Goal: Task Accomplishment & Management: Use online tool/utility

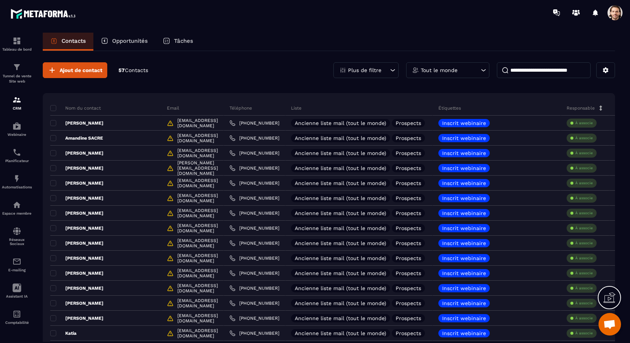
click at [380, 68] on p "Plus de filtre" at bounding box center [364, 70] width 33 height 5
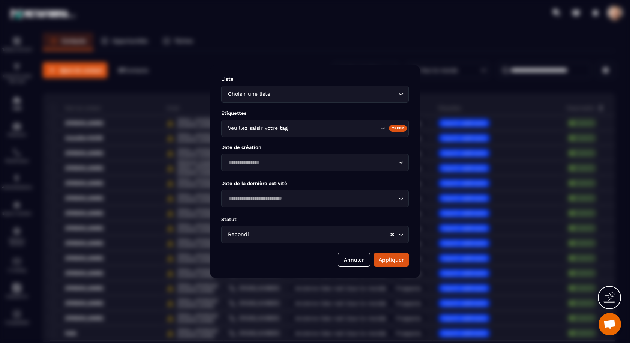
click at [306, 236] on input "Search for option" at bounding box center [320, 234] width 139 height 8
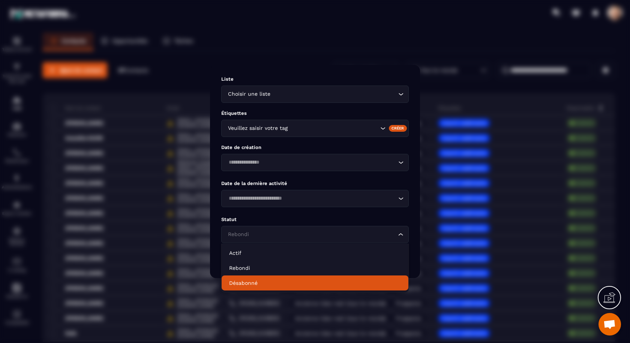
click at [294, 279] on p "Désabonné" at bounding box center [315, 283] width 172 height 8
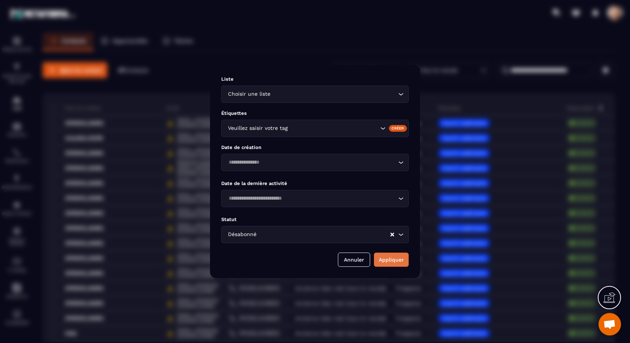
click at [394, 259] on button "Appliquer" at bounding box center [391, 260] width 35 height 14
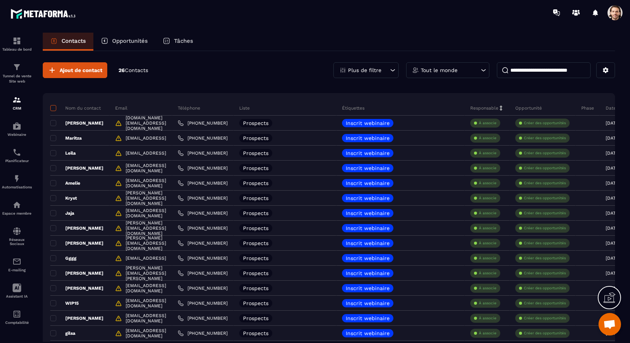
click at [56, 109] on span at bounding box center [53, 108] width 6 height 6
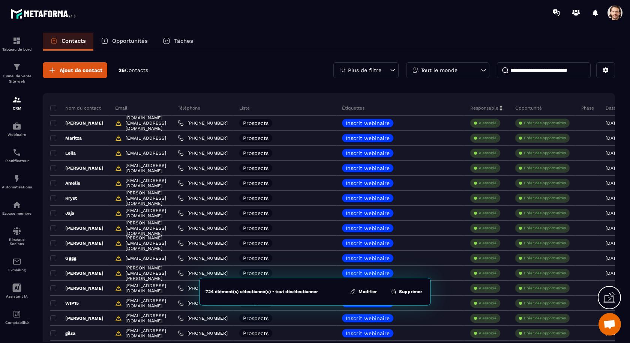
click at [374, 294] on button "Modifier" at bounding box center [364, 292] width 32 height 8
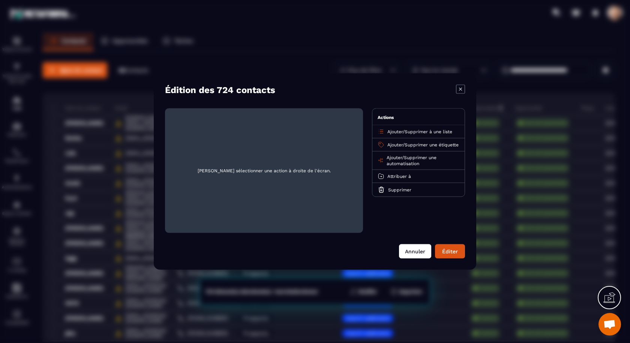
click at [407, 247] on button "Annuler" at bounding box center [415, 251] width 32 height 14
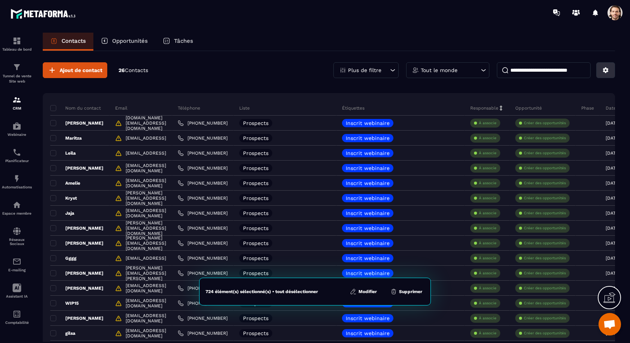
click at [612, 75] on button at bounding box center [606, 70] width 19 height 16
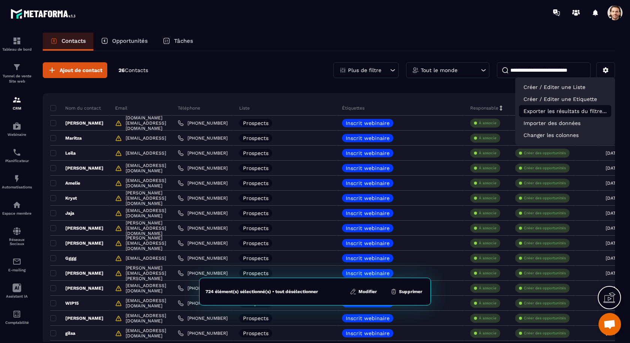
click at [577, 111] on p "Exporter les résultats du filtre..." at bounding box center [565, 111] width 92 height 12
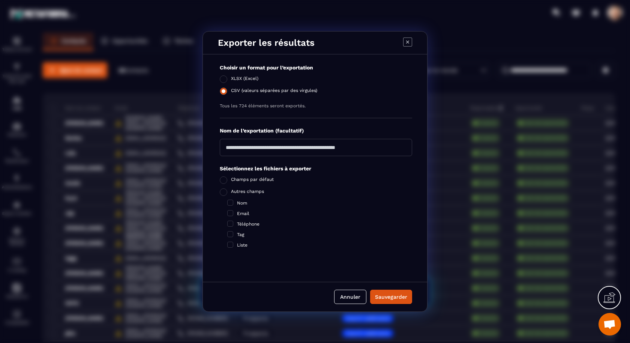
click at [293, 88] on span "CSV (valeurs séparées par des virgules)" at bounding box center [274, 92] width 86 height 8
click at [409, 45] on icon "Modal window" at bounding box center [407, 42] width 9 height 9
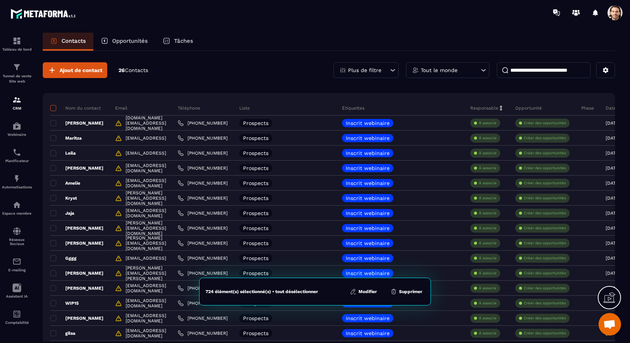
click at [55, 109] on span at bounding box center [53, 108] width 6 height 6
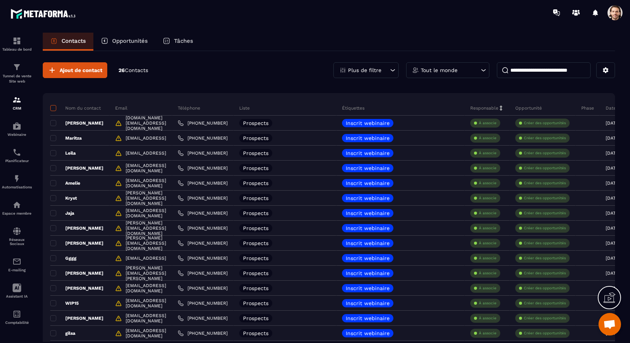
scroll to position [218, 0]
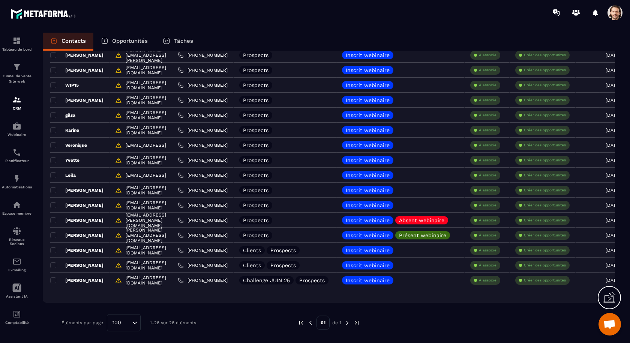
click at [345, 321] on img at bounding box center [347, 322] width 7 height 7
click at [309, 322] on img at bounding box center [310, 322] width 7 height 7
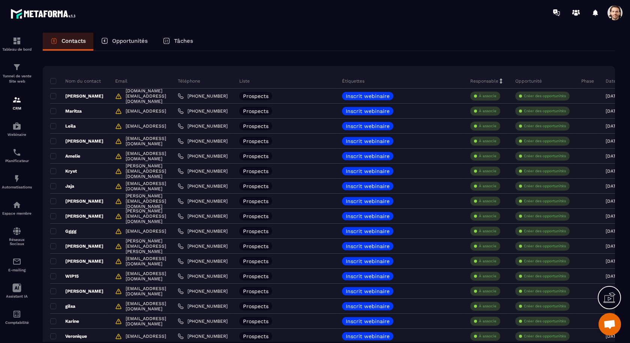
scroll to position [0, 0]
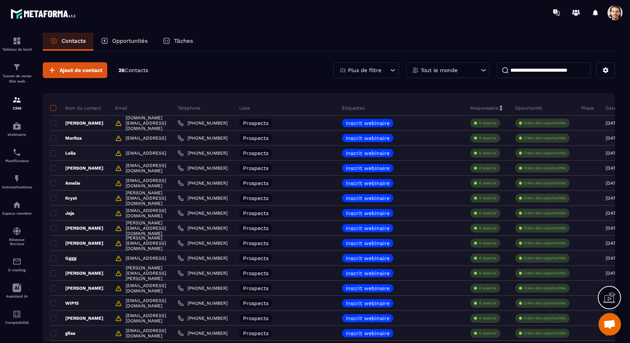
click at [51, 108] on span at bounding box center [53, 108] width 6 height 6
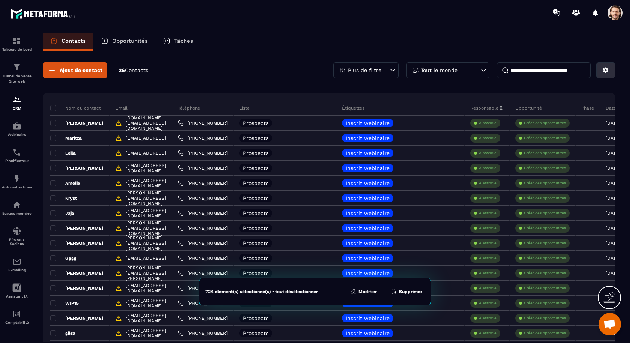
click at [605, 72] on icon at bounding box center [606, 70] width 7 height 7
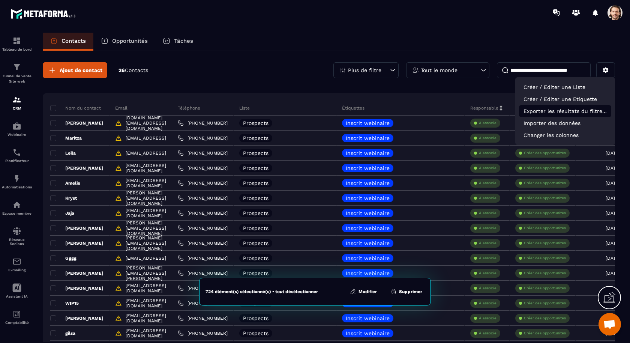
click at [574, 111] on p "Exporter les résultats du filtre..." at bounding box center [565, 111] width 92 height 12
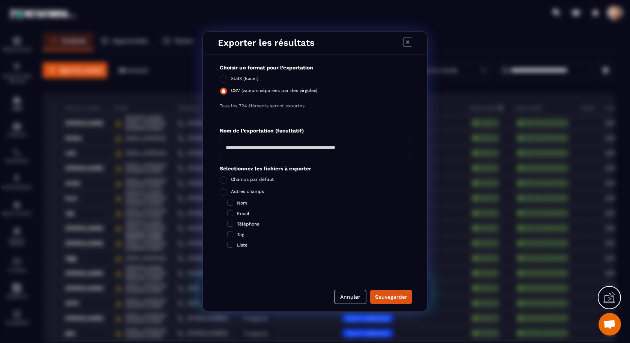
click at [254, 93] on span "CSV (valeurs séparées par des virgules)" at bounding box center [274, 92] width 86 height 8
click at [251, 150] on input "Modal window" at bounding box center [316, 147] width 192 height 17
type input "**********"
click at [391, 299] on div "Sauvegarder" at bounding box center [391, 297] width 32 height 8
